Goal: Find specific page/section: Find specific page/section

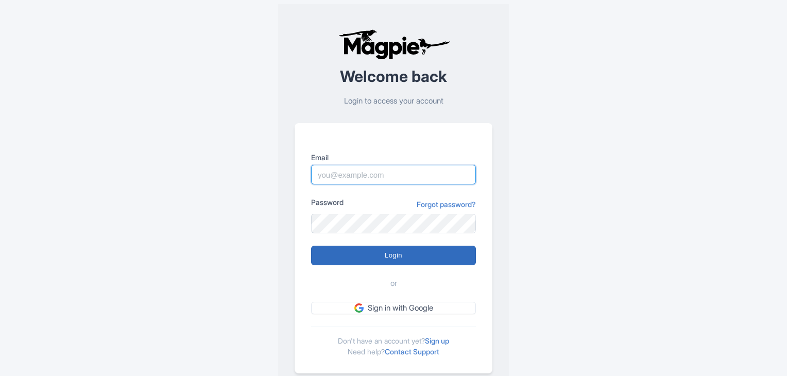
type input "[EMAIL_ADDRESS][DOMAIN_NAME]"
click at [394, 263] on input "Login" at bounding box center [393, 256] width 165 height 20
type input "Logging in..."
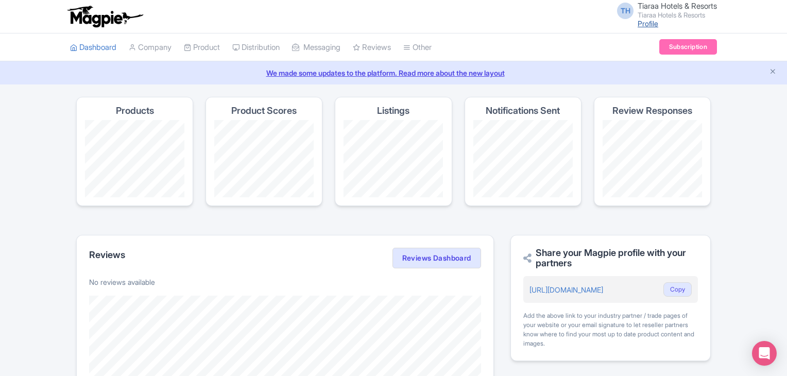
click at [640, 23] on link "Profile" at bounding box center [648, 23] width 21 height 9
click at [638, 23] on link "Profile" at bounding box center [648, 23] width 21 height 9
